Goal: Information Seeking & Learning: Find specific fact

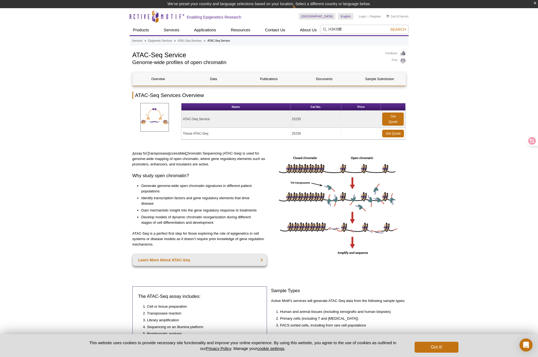
click at [389, 27] on button "Search" at bounding box center [398, 29] width 19 height 5
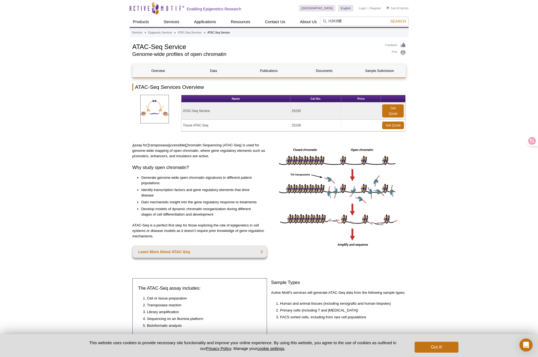
click at [353, 20] on input "H3K9嚒" at bounding box center [364, 21] width 89 height 9
type input "H3K9me3"
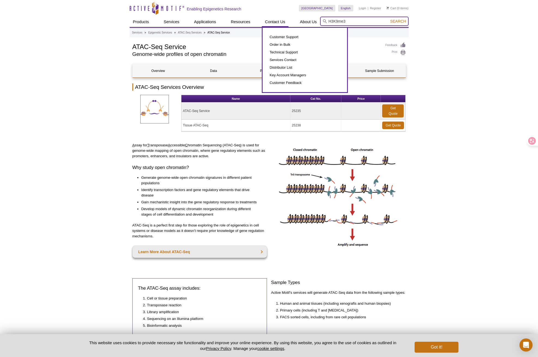
drag, startPoint x: 354, startPoint y: 22, endPoint x: 283, endPoint y: 22, distance: 70.9
click at [284, 22] on div "Products ChIP Assays ChIP Accessory Products ChIP Kits ChIP-Validated Antibodie…" at bounding box center [269, 22] width 279 height 10
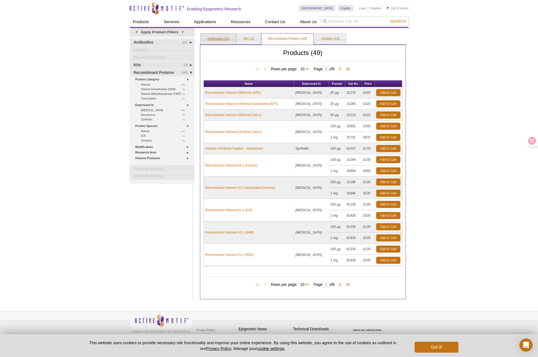
click at [225, 38] on link "Antibodies (10)" at bounding box center [218, 39] width 35 height 11
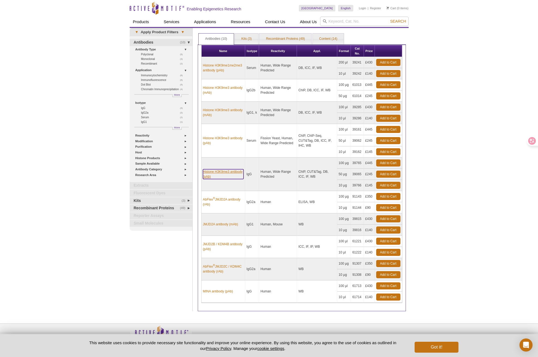
click at [224, 173] on link "Histone H3K9me3 antibody (pAb)" at bounding box center [223, 174] width 41 height 10
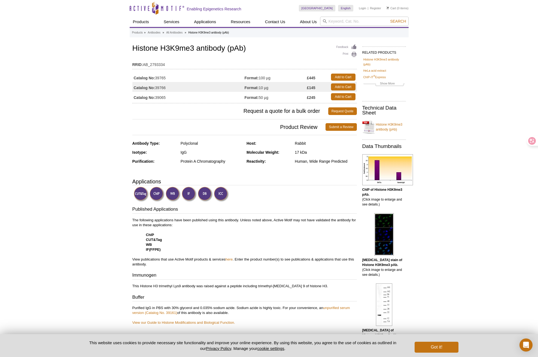
click at [173, 194] on img at bounding box center [173, 194] width 15 height 15
click at [194, 194] on img at bounding box center [189, 194] width 15 height 15
click at [389, 128] on link "Histone H3K9me3 antibody (pAb)" at bounding box center [385, 127] width 44 height 16
click at [349, 20] on input "search" at bounding box center [364, 21] width 89 height 9
paste input "39161"
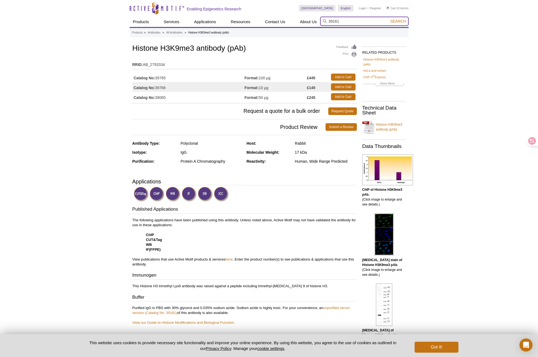
type input "39161"
click at [399, 23] on button "Search" at bounding box center [398, 21] width 19 height 5
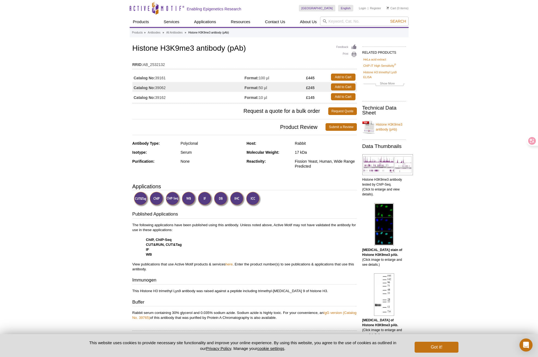
click at [225, 200] on img at bounding box center [221, 199] width 15 height 15
click at [209, 200] on img at bounding box center [205, 199] width 15 height 15
click at [149, 203] on div at bounding box center [245, 200] width 223 height 16
click at [230, 243] on p "The following applications have been published using this antibody. Unless note…" at bounding box center [244, 247] width 225 height 49
click at [383, 128] on link "Histone H3K9me3 antibody (pAb)" at bounding box center [385, 127] width 44 height 16
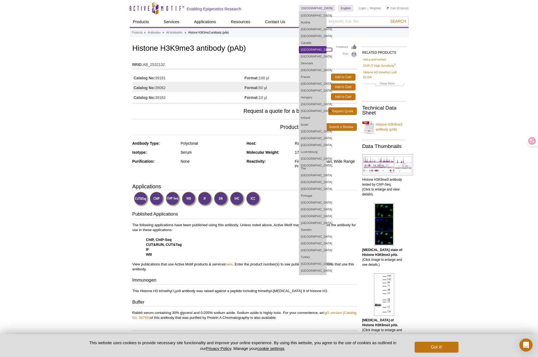
click at [319, 50] on link "[GEOGRAPHIC_DATA]" at bounding box center [312, 49] width 27 height 7
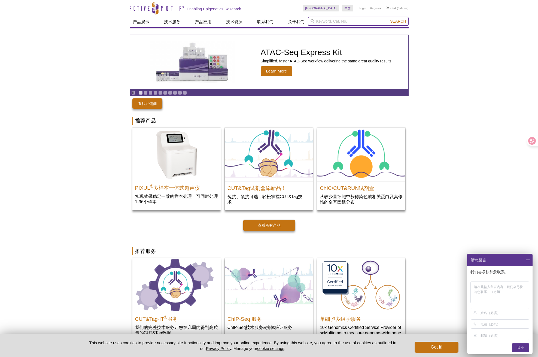
drag, startPoint x: 385, startPoint y: 20, endPoint x: 378, endPoint y: 21, distance: 6.8
click at [385, 20] on input "search" at bounding box center [358, 21] width 101 height 9
paste input "39161"
type input "39161"
click at [401, 23] on span "Search" at bounding box center [398, 21] width 16 height 4
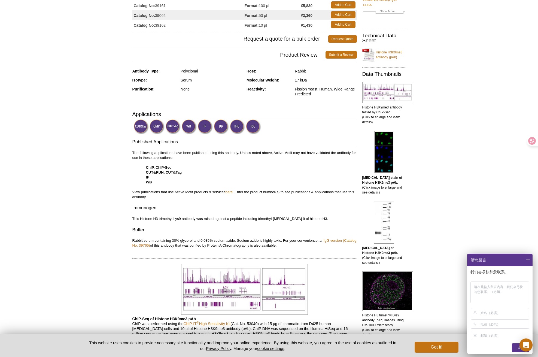
scroll to position [95, 0]
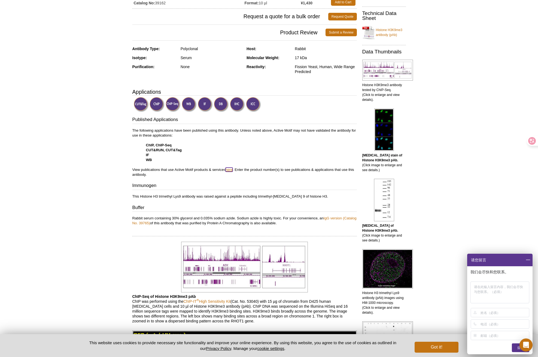
click at [231, 171] on link "here" at bounding box center [229, 170] width 7 height 4
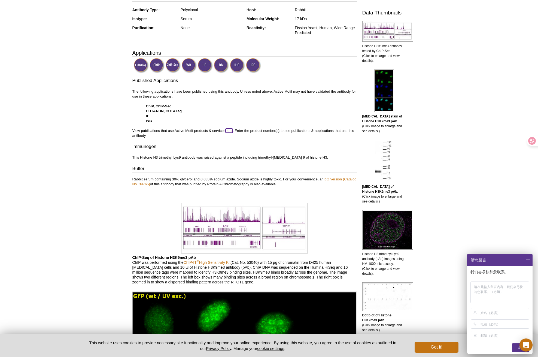
scroll to position [150, 0]
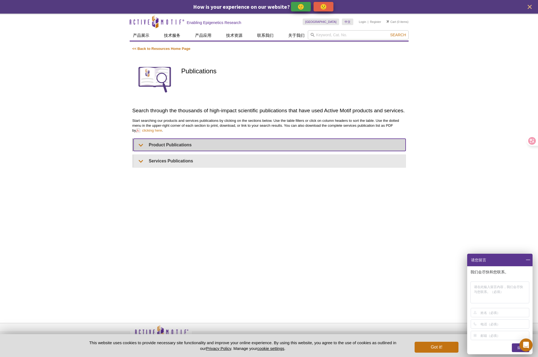
click at [161, 142] on summary "Product Publications" at bounding box center [270, 145] width 272 height 12
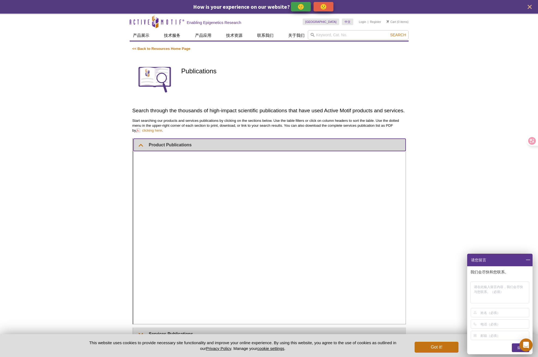
scroll to position [46, 0]
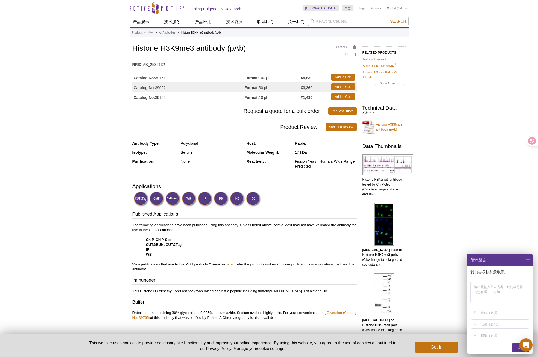
drag, startPoint x: 243, startPoint y: 198, endPoint x: 240, endPoint y: 199, distance: 3.6
click at [243, 198] on img at bounding box center [237, 199] width 15 height 15
click at [165, 245] on strong "CUT&RUN, CUT&Tag" at bounding box center [164, 245] width 36 height 4
click at [148, 247] on p "The following applications have been published using this antibody. Unless note…" at bounding box center [244, 247] width 225 height 49
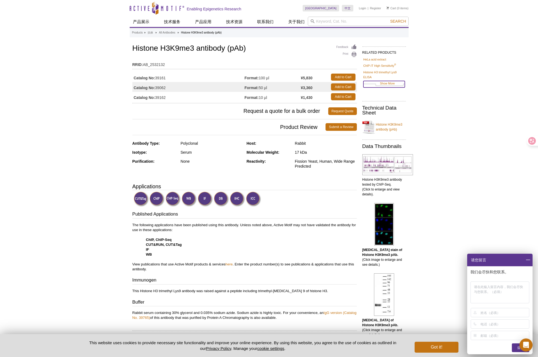
click at [384, 85] on link "Show More" at bounding box center [384, 84] width 41 height 6
